Goal: Check status

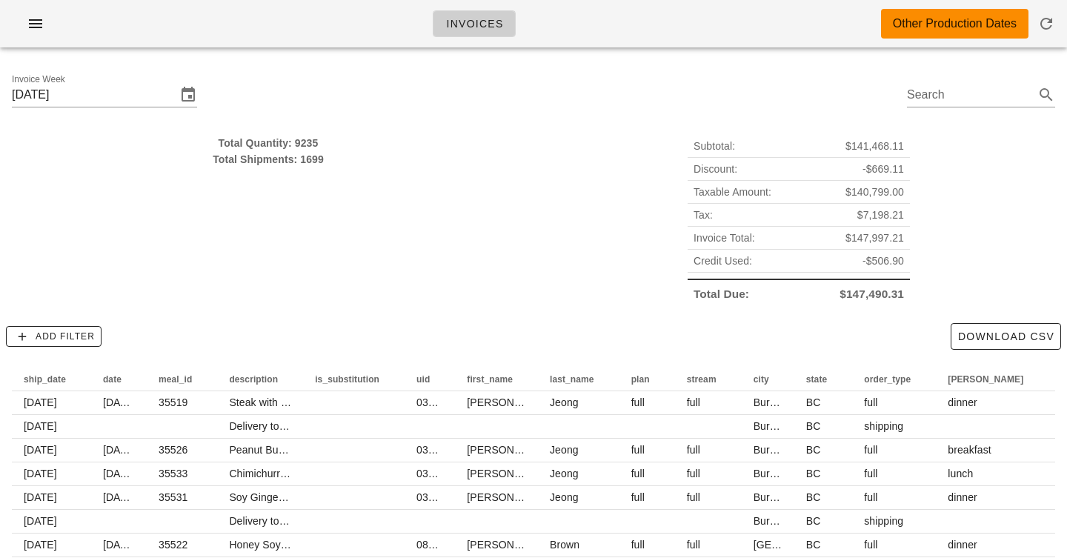
type input "[DATE]"
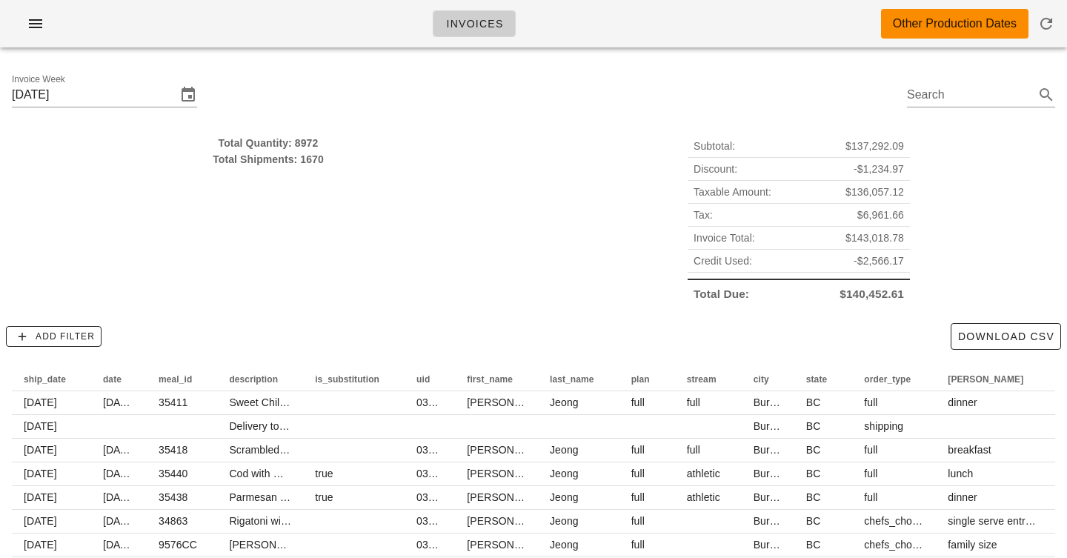
click at [376, 155] on div "Total Shipments: 1670" at bounding box center [268, 159] width 513 height 16
